Goal: Find contact information: Find contact information

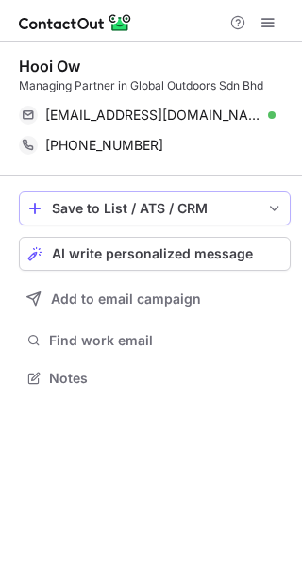
scroll to position [364, 302]
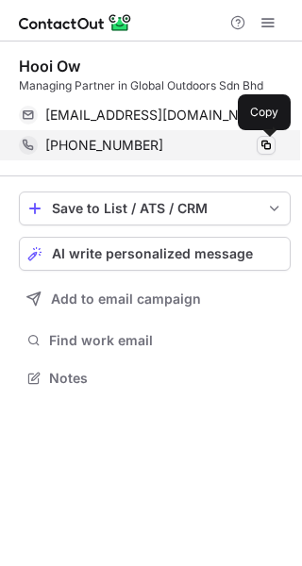
click at [268, 144] on span at bounding box center [265, 145] width 15 height 15
click at [266, 146] on span at bounding box center [265, 145] width 15 height 15
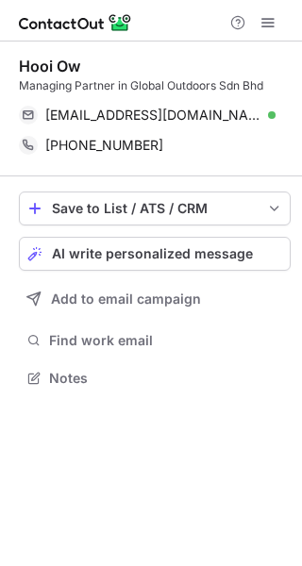
scroll to position [364, 302]
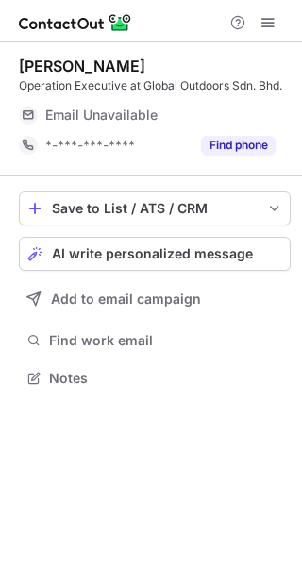
scroll to position [8, 9]
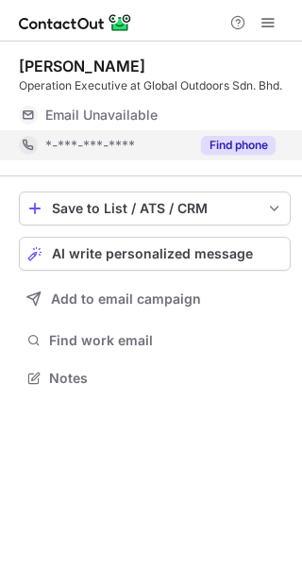
click at [270, 136] on button "Find phone" at bounding box center [238, 145] width 74 height 19
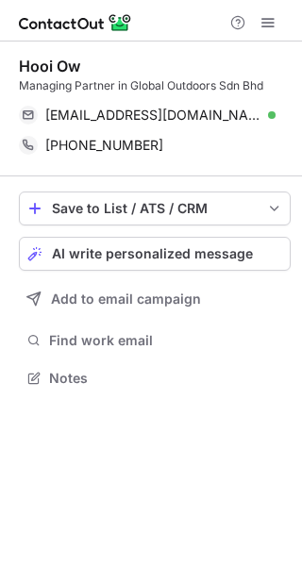
scroll to position [364, 302]
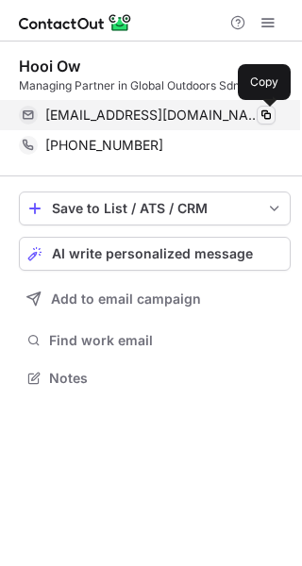
click at [260, 118] on span at bounding box center [265, 114] width 15 height 15
